Goal: Transaction & Acquisition: Purchase product/service

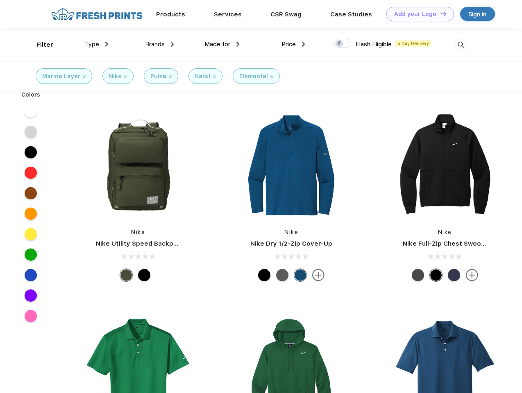
click at [417, 14] on link "Add your Logo Design Tool" at bounding box center [420, 14] width 68 height 14
click at [0, 0] on div "Design Tool" at bounding box center [0, 0] width 0 height 0
click at [440, 14] on link "Add your Logo Design Tool" at bounding box center [420, 14] width 68 height 14
click at [39, 45] on div "Filter" at bounding box center [44, 44] width 17 height 9
click at [97, 44] on span "Type" at bounding box center [92, 44] width 14 height 7
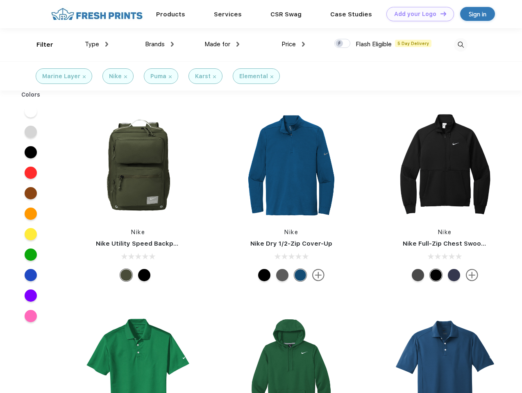
click at [159, 44] on span "Brands" at bounding box center [155, 44] width 20 height 7
click at [222, 44] on span "Made for" at bounding box center [217, 44] width 26 height 7
click at [293, 44] on span "Price" at bounding box center [288, 44] width 14 height 7
click at [343, 44] on div at bounding box center [342, 43] width 16 height 9
click at [340, 44] on input "checkbox" at bounding box center [336, 41] width 5 height 5
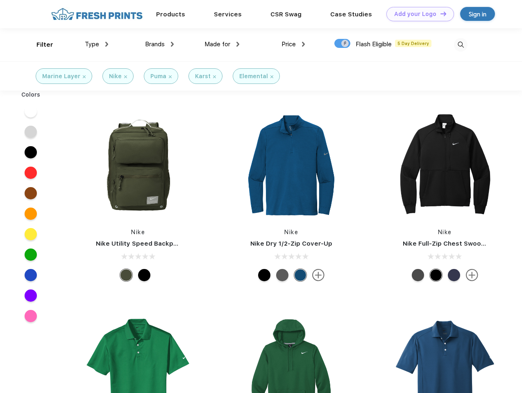
click at [461, 45] on img at bounding box center [461, 45] width 14 height 14
